Goal: Information Seeking & Learning: Learn about a topic

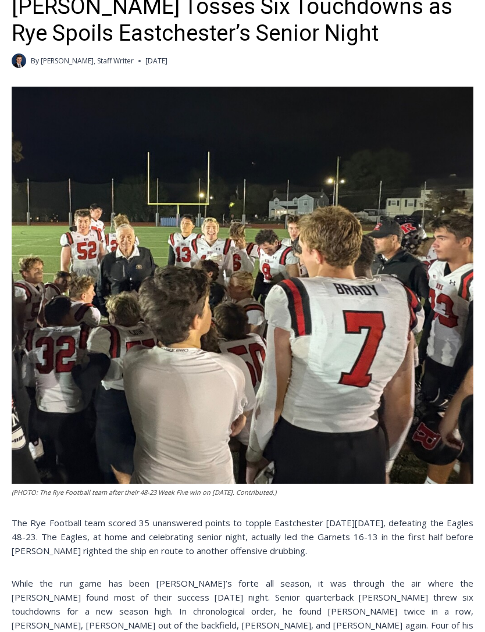
scroll to position [364, 0]
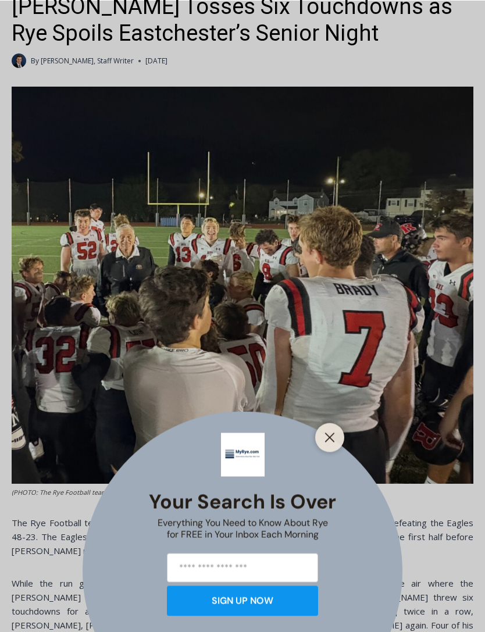
click at [335, 446] on button "Close" at bounding box center [330, 437] width 16 height 16
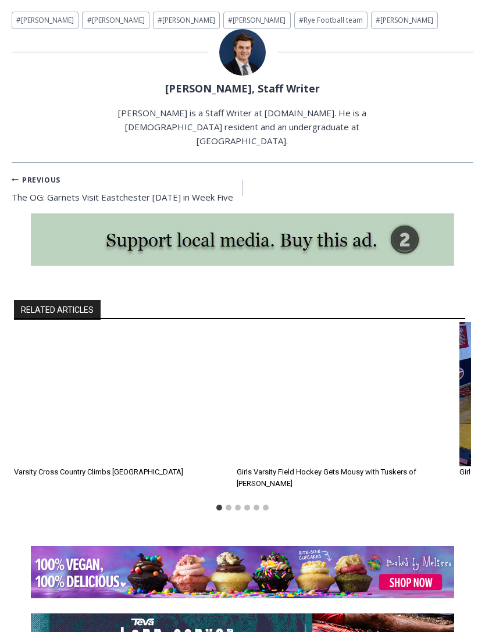
scroll to position [1211, 0]
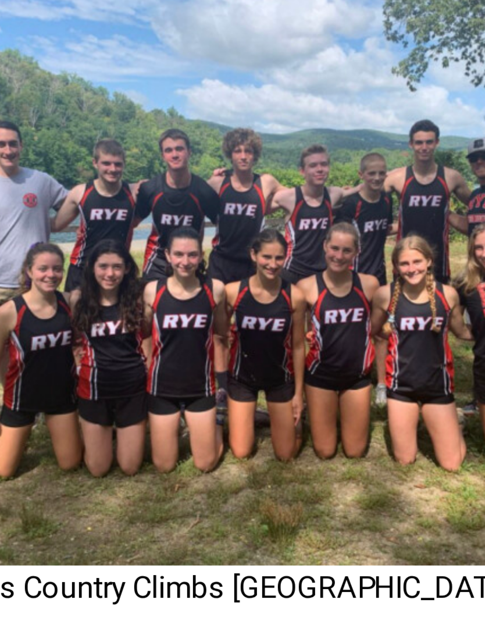
click at [81, 447] on link "Varsity Cross Country Climbs Bear Mountain" at bounding box center [98, 451] width 169 height 9
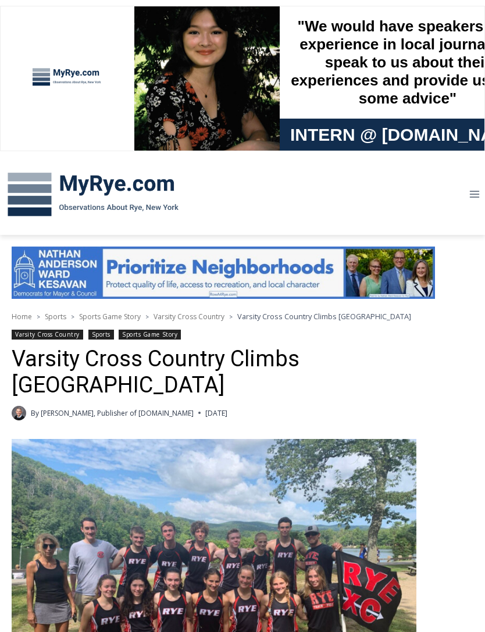
click at [86, 183] on img at bounding box center [93, 195] width 186 height 61
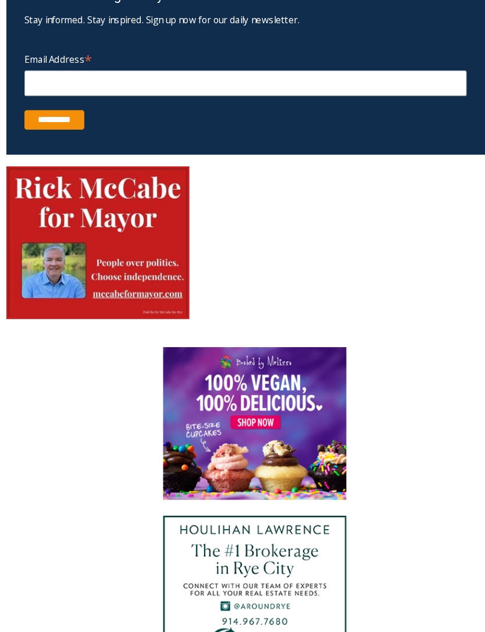
scroll to position [3862, 0]
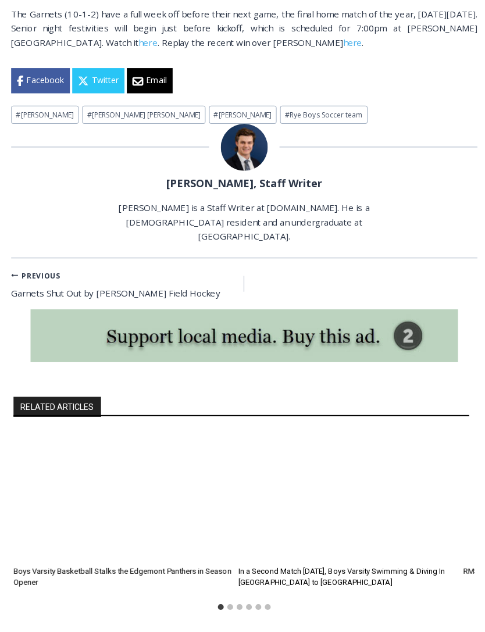
scroll to position [1275, 0]
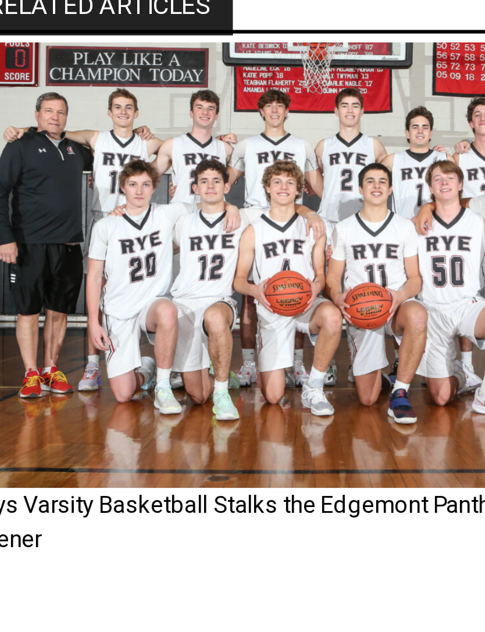
click at [40, 546] on link "Boys Varsity Basketball Stalks the Edgemont Panthers in Season Opener" at bounding box center [122, 556] width 216 height 20
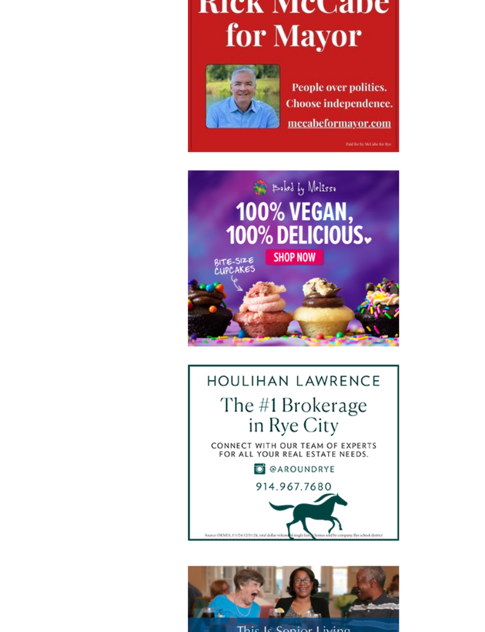
scroll to position [1057, 0]
